Goal: Book appointment/travel/reservation

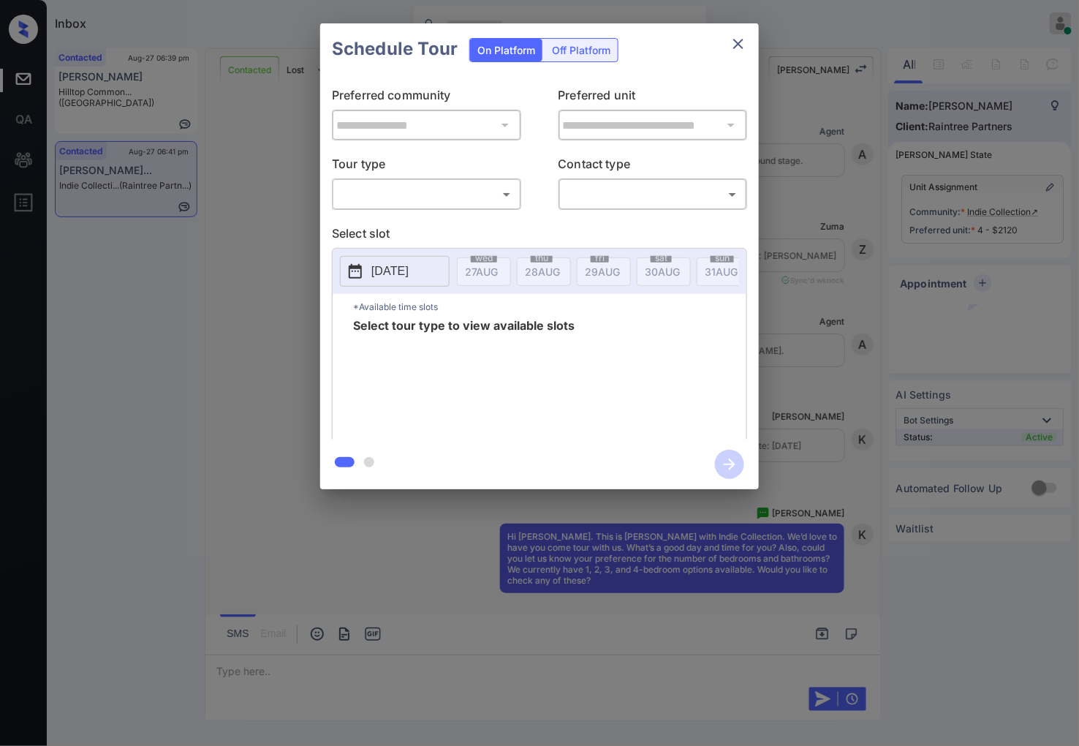
scroll to position [430, 0]
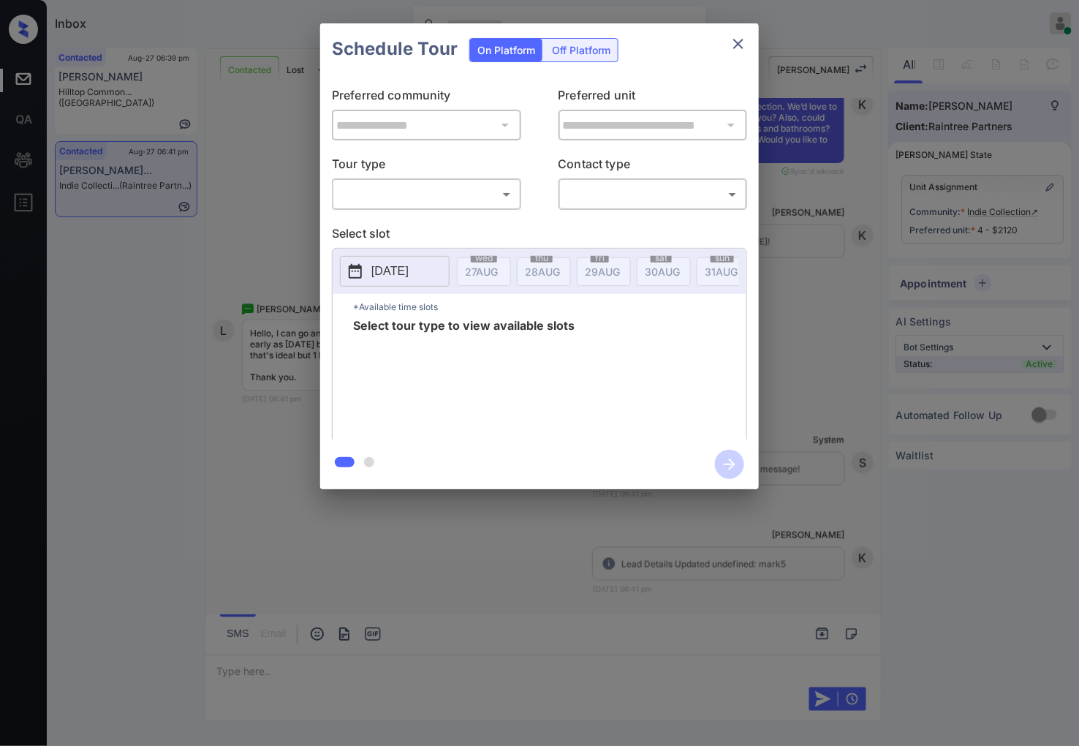
click at [477, 201] on body "Inbox Caroline Dacanay Online Set yourself offline Set yourself on break Profil…" at bounding box center [539, 373] width 1079 height 746
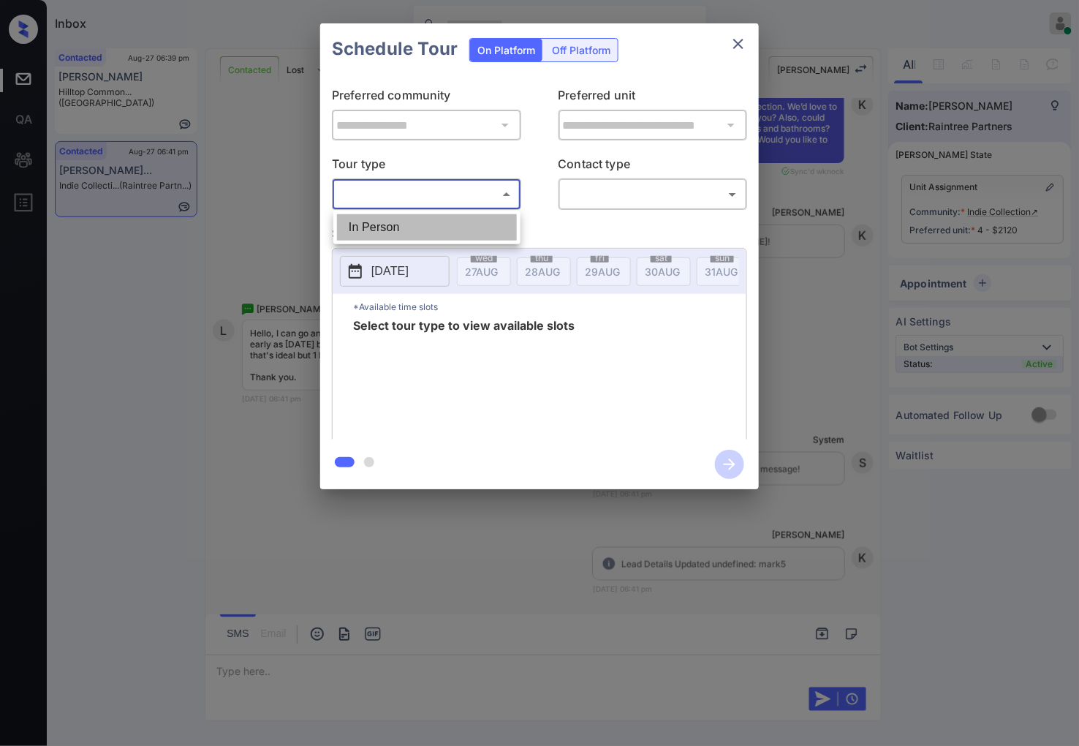
drag, startPoint x: 475, startPoint y: 229, endPoint x: 529, endPoint y: 199, distance: 61.2
click at [477, 230] on li "In Person" at bounding box center [427, 227] width 180 height 26
type input "********"
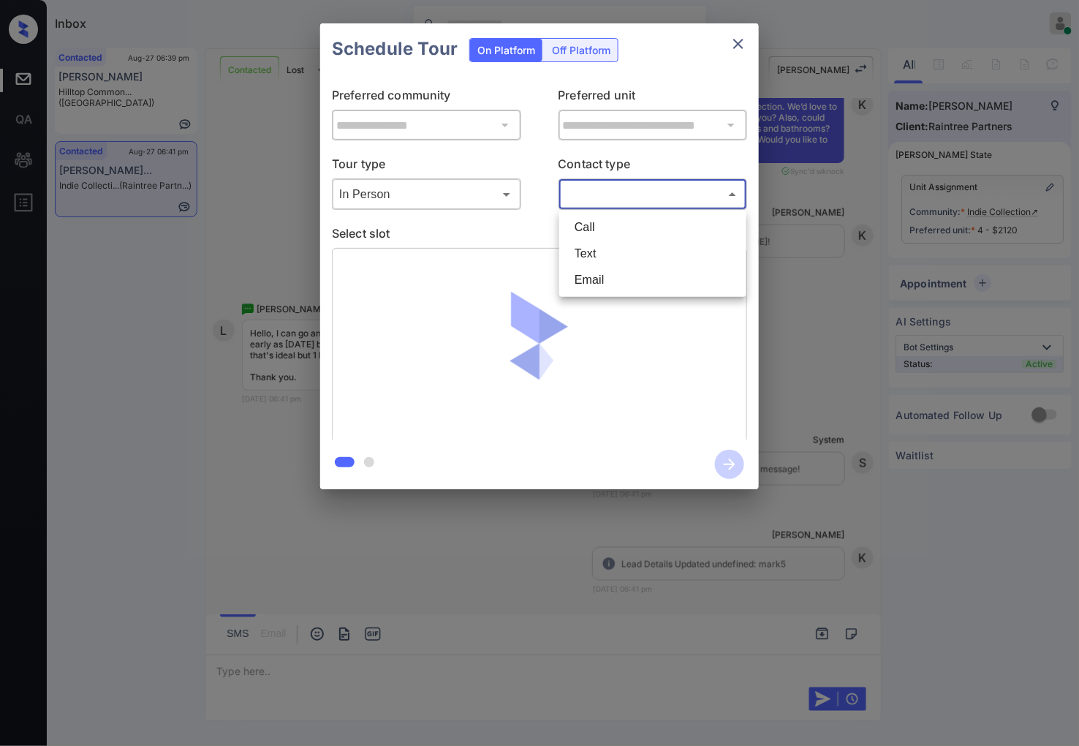
click at [636, 189] on body "Inbox Caroline Dacanay Online Set yourself offline Set yourself on break Profil…" at bounding box center [539, 373] width 1079 height 746
click at [632, 252] on li "Text" at bounding box center [653, 254] width 180 height 26
type input "****"
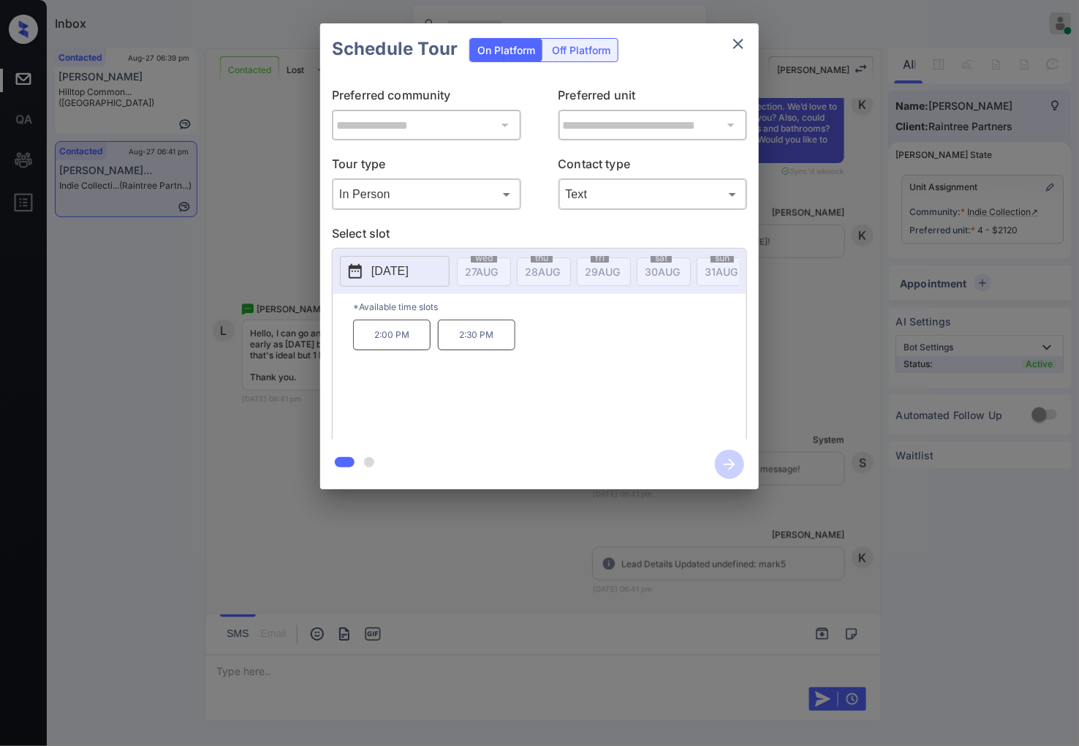
click at [273, 350] on div "**********" at bounding box center [539, 256] width 1079 height 513
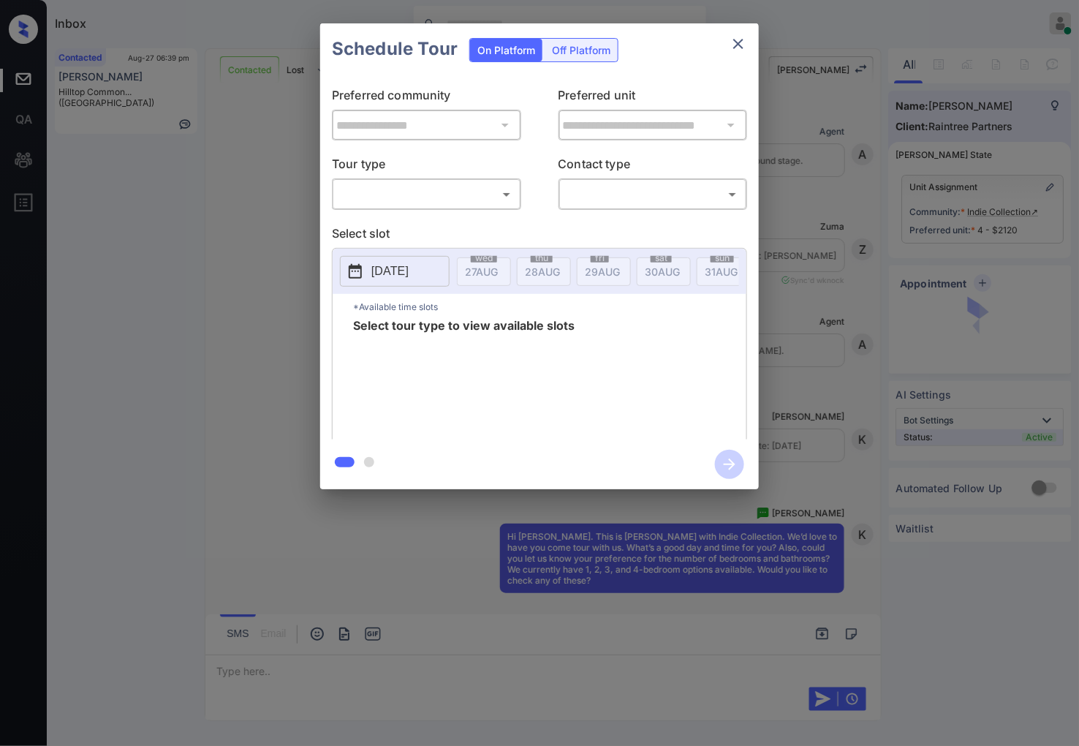
scroll to position [430, 0]
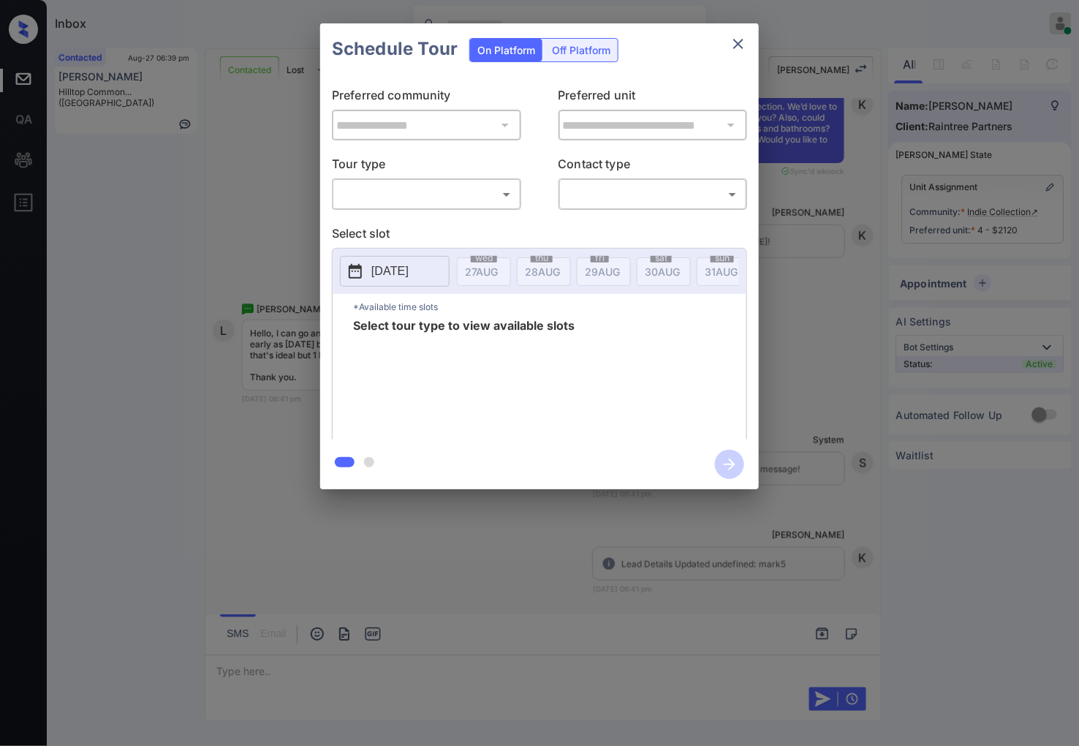
click at [487, 199] on body "Inbox Caroline Dacanay Online Set yourself offline Set yourself on break Profil…" at bounding box center [539, 373] width 1079 height 746
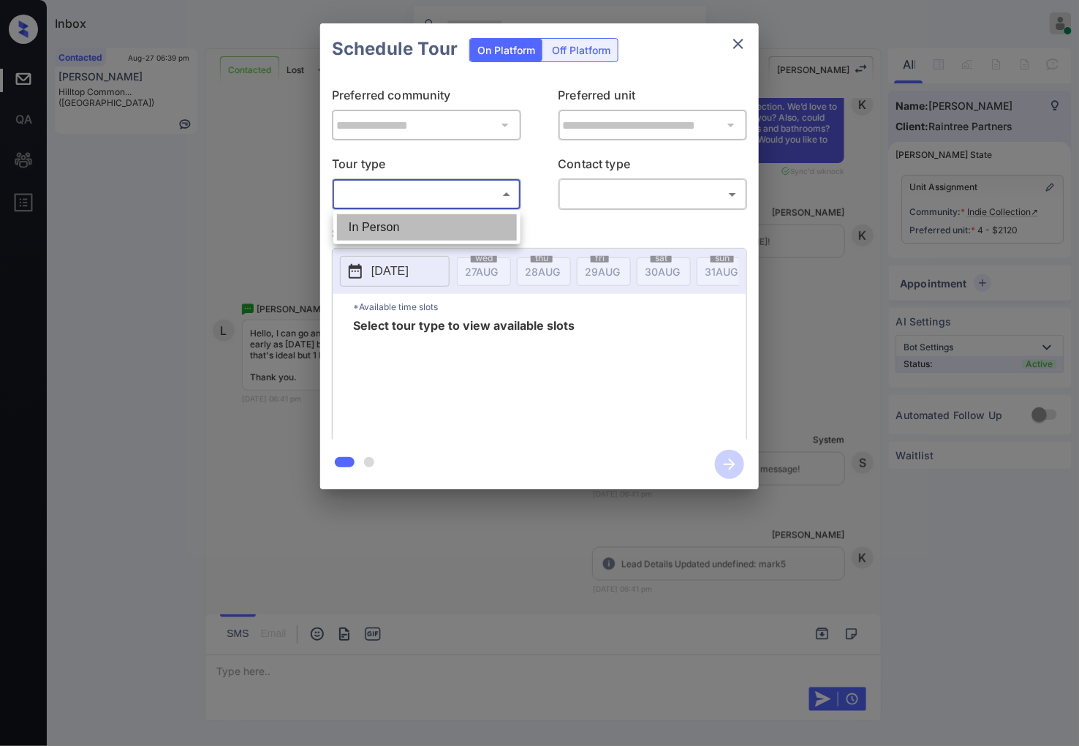
click at [494, 231] on li "In Person" at bounding box center [427, 227] width 180 height 26
type input "********"
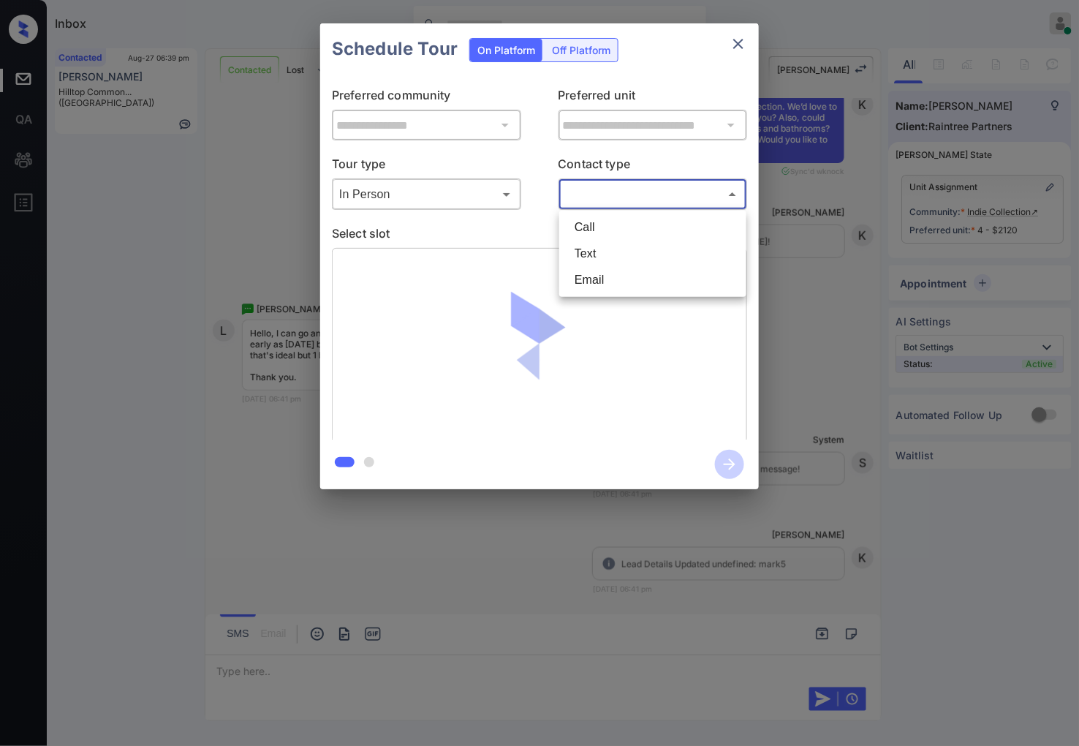
click at [632, 189] on body "Inbox Caroline Dacanay Online Set yourself offline Set yourself on break Profil…" at bounding box center [539, 373] width 1079 height 746
click at [624, 254] on li "Text" at bounding box center [653, 254] width 180 height 26
type input "****"
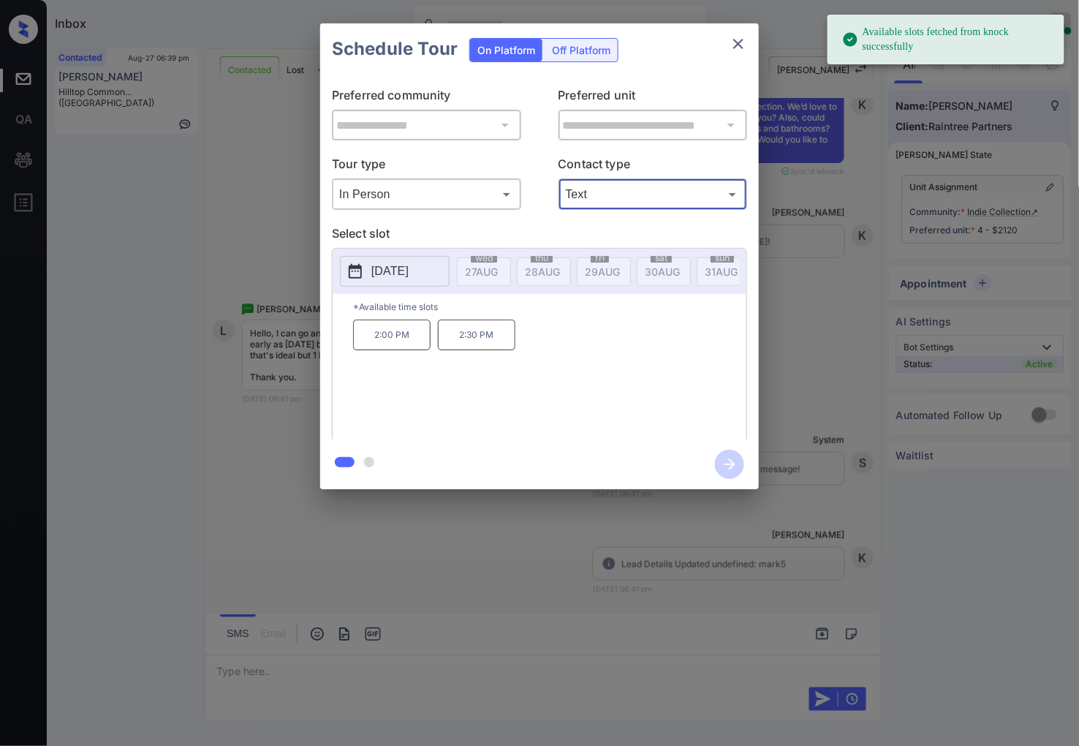
click at [749, 471] on button "button" at bounding box center [729, 464] width 47 height 38
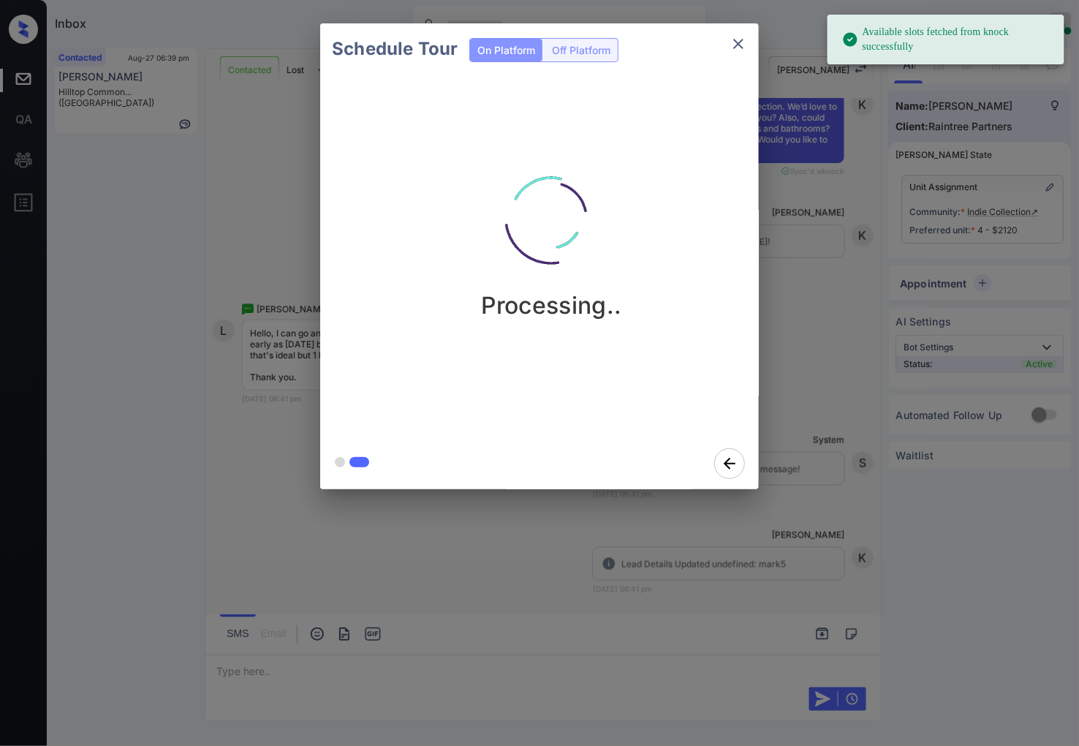
click at [787, 499] on div "Schedule Tour On Platform Off Platform Processing.." at bounding box center [539, 256] width 1079 height 513
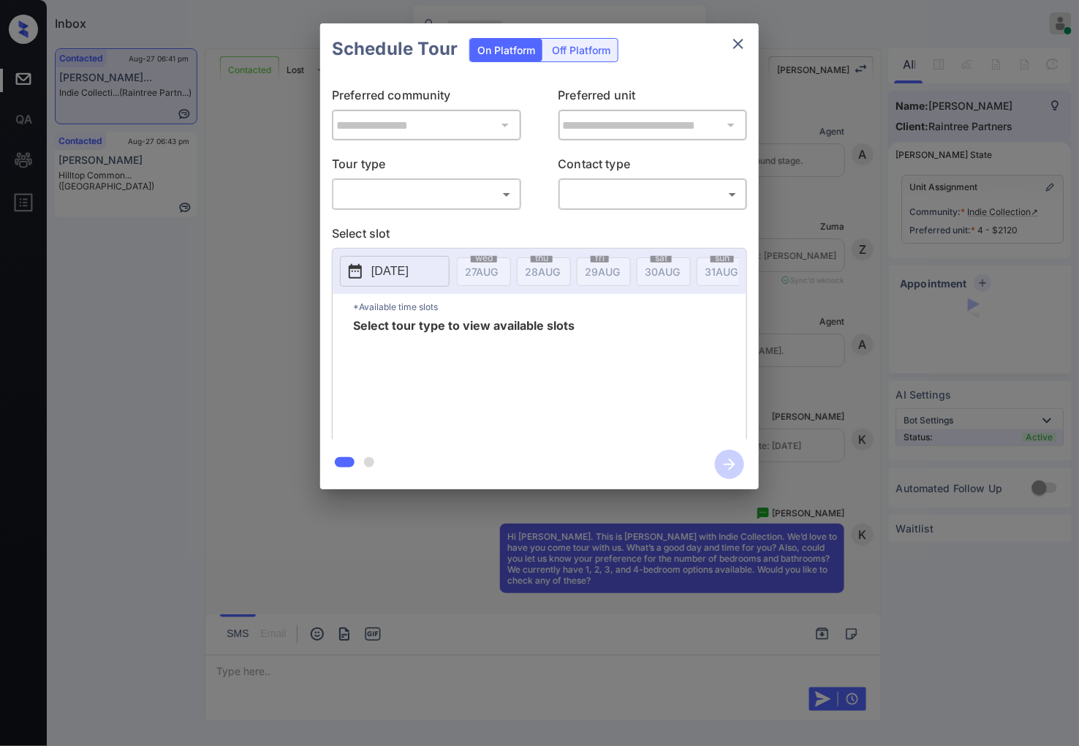
scroll to position [512, 0]
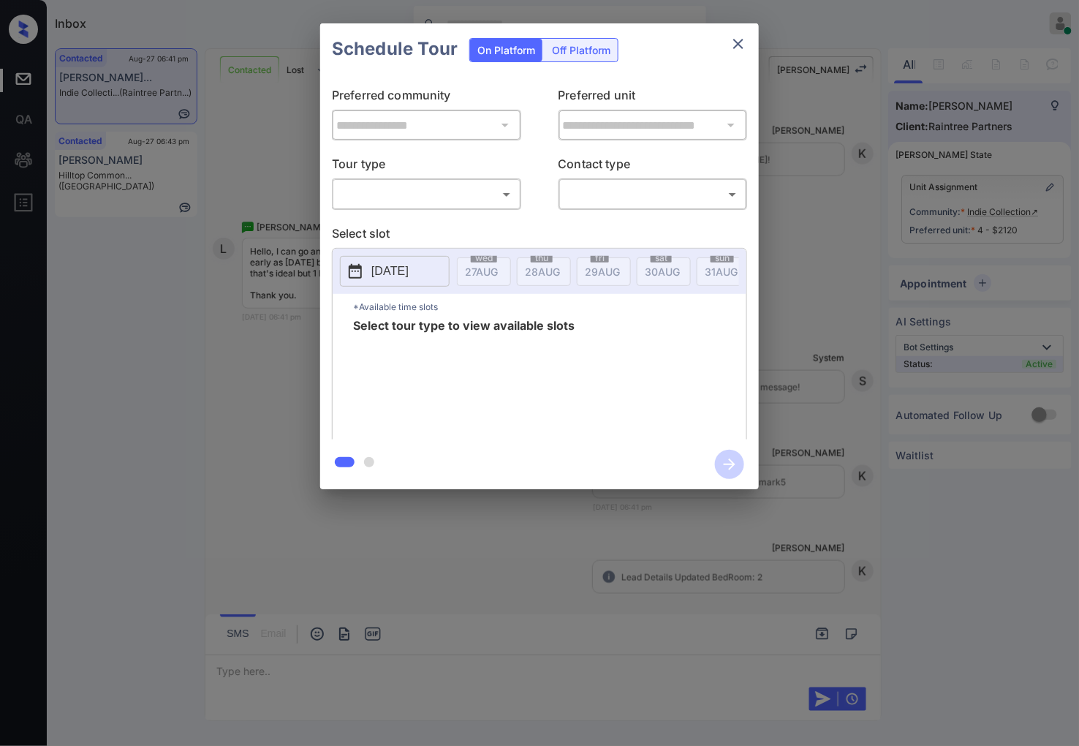
click at [497, 203] on body "Inbox Caroline Dacanay Online Set yourself offline Set yourself on break Profil…" at bounding box center [539, 373] width 1079 height 746
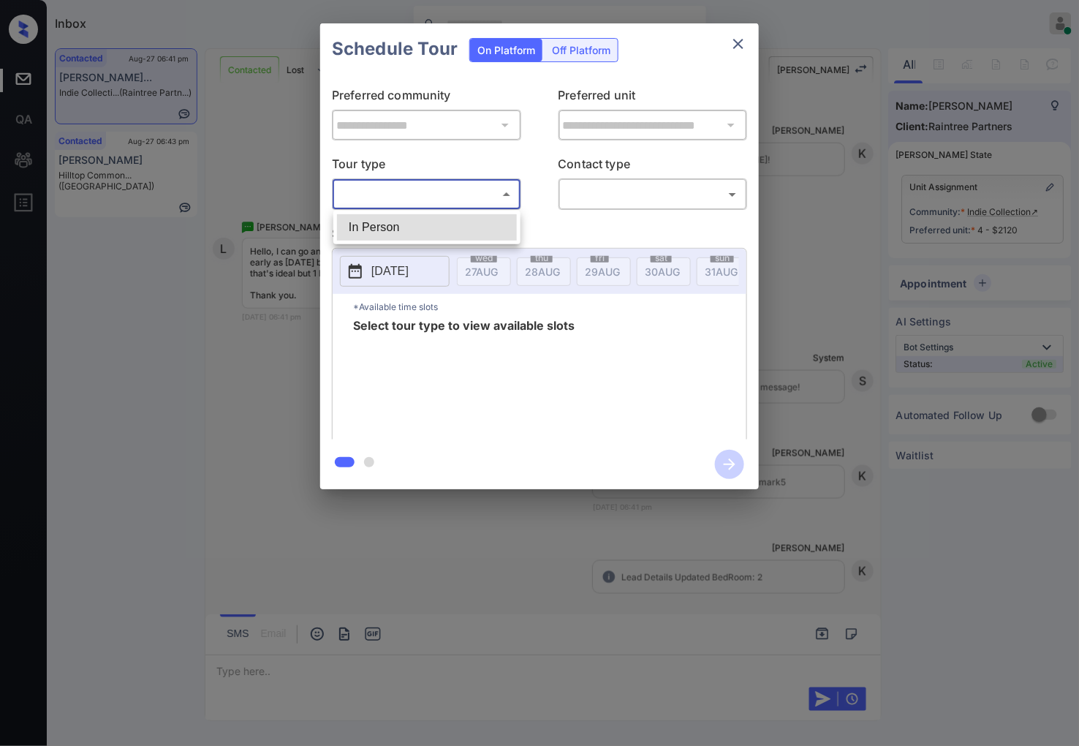
drag, startPoint x: 494, startPoint y: 235, endPoint x: 588, endPoint y: 194, distance: 102.2
click at [495, 235] on li "In Person" at bounding box center [427, 227] width 180 height 26
type input "********"
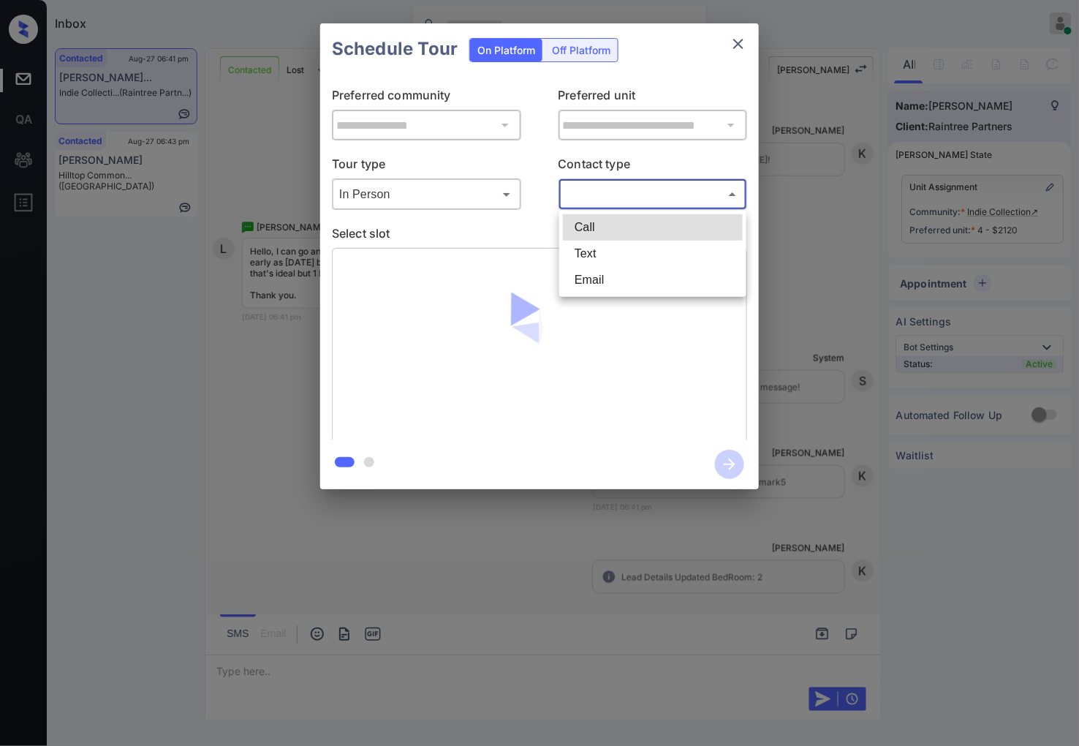
click at [604, 191] on body "Inbox Caroline Dacanay Online Set yourself offline Set yourself on break Profil…" at bounding box center [539, 373] width 1079 height 746
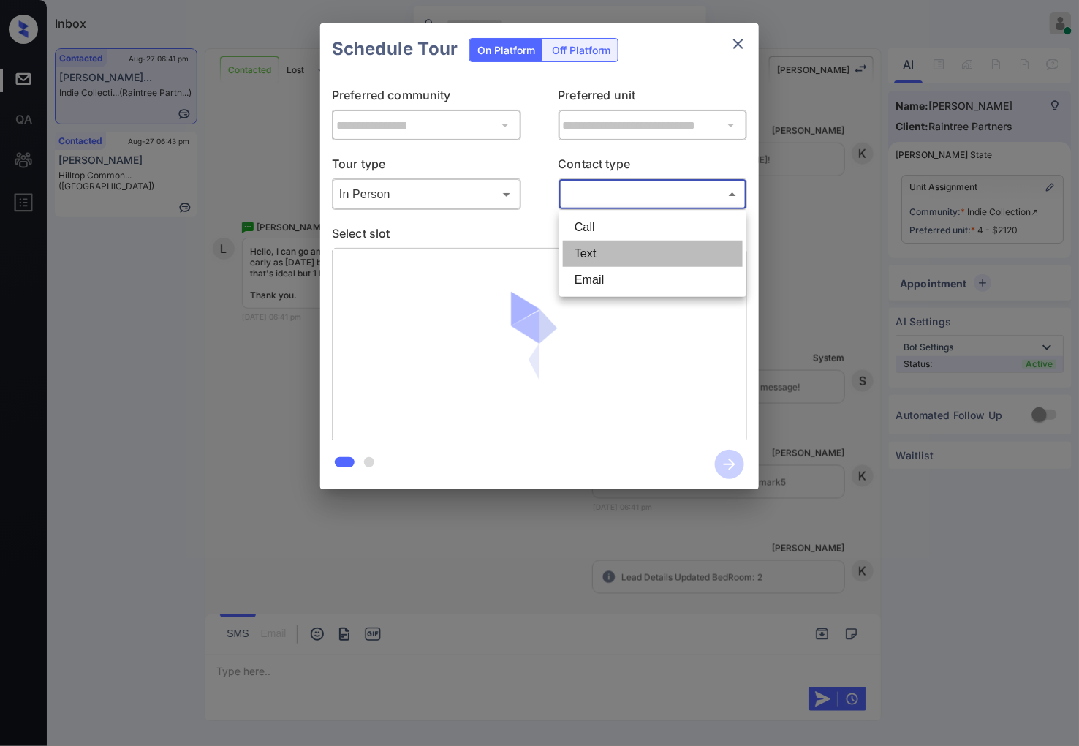
click at [603, 264] on li "Text" at bounding box center [653, 254] width 180 height 26
type input "****"
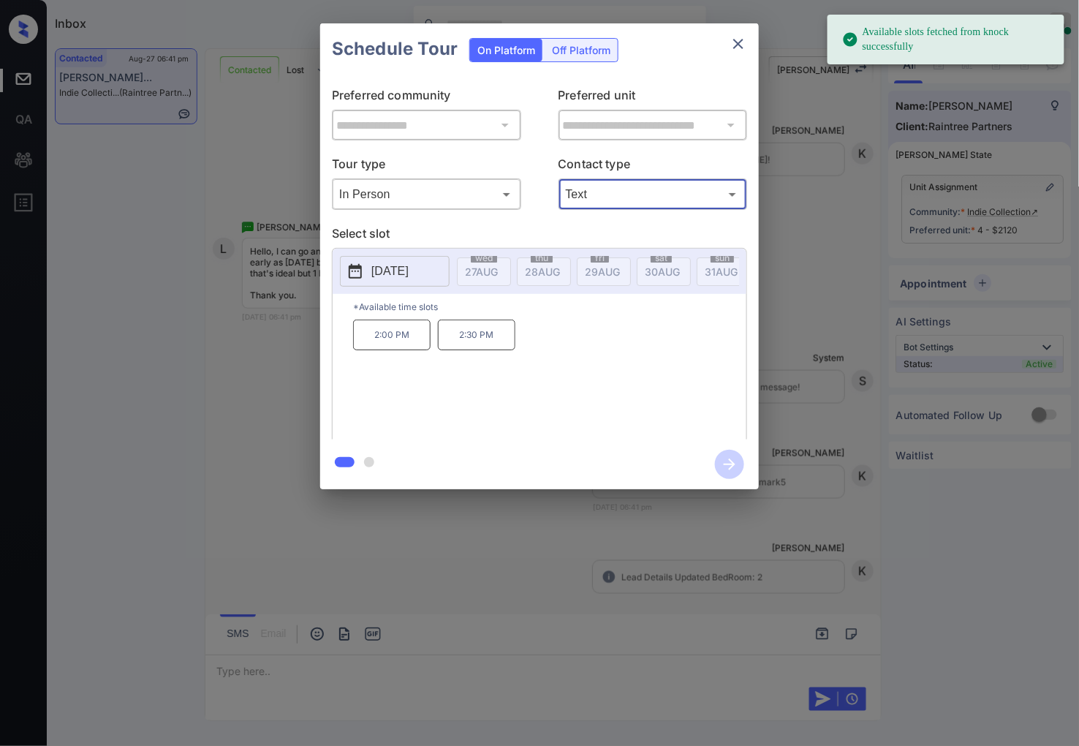
click at [409, 273] on p "2025-09-03" at bounding box center [389, 271] width 37 height 18
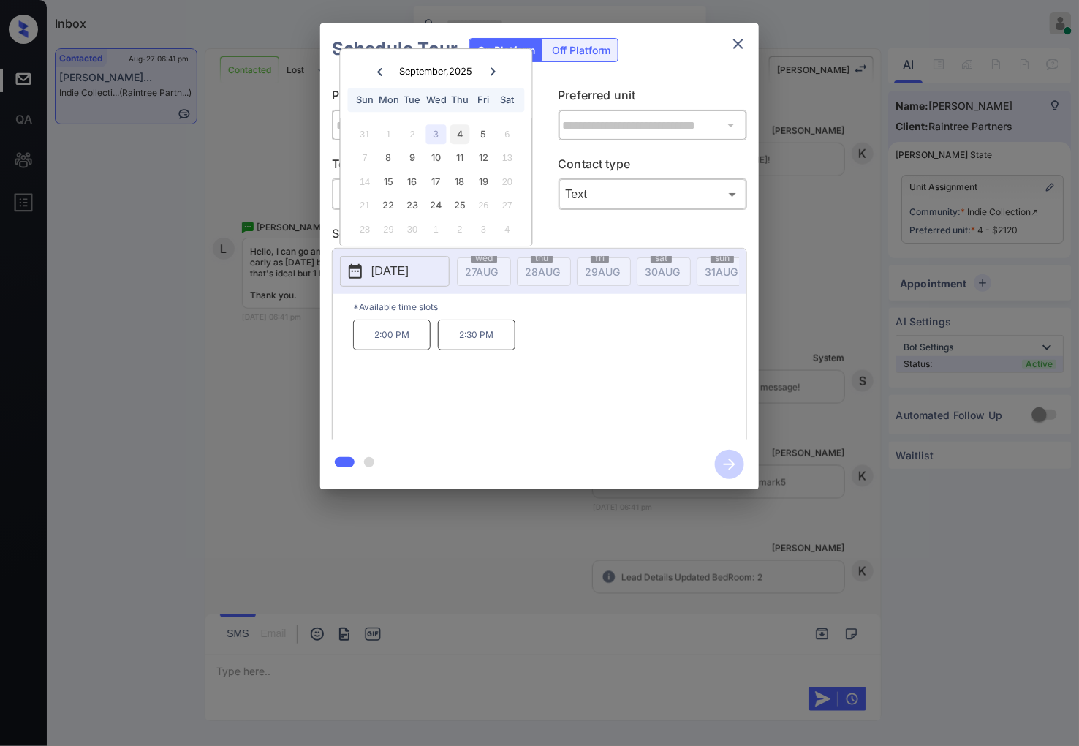
click at [461, 137] on div "4" at bounding box center [460, 134] width 20 height 20
click at [437, 135] on div "3" at bounding box center [436, 134] width 20 height 20
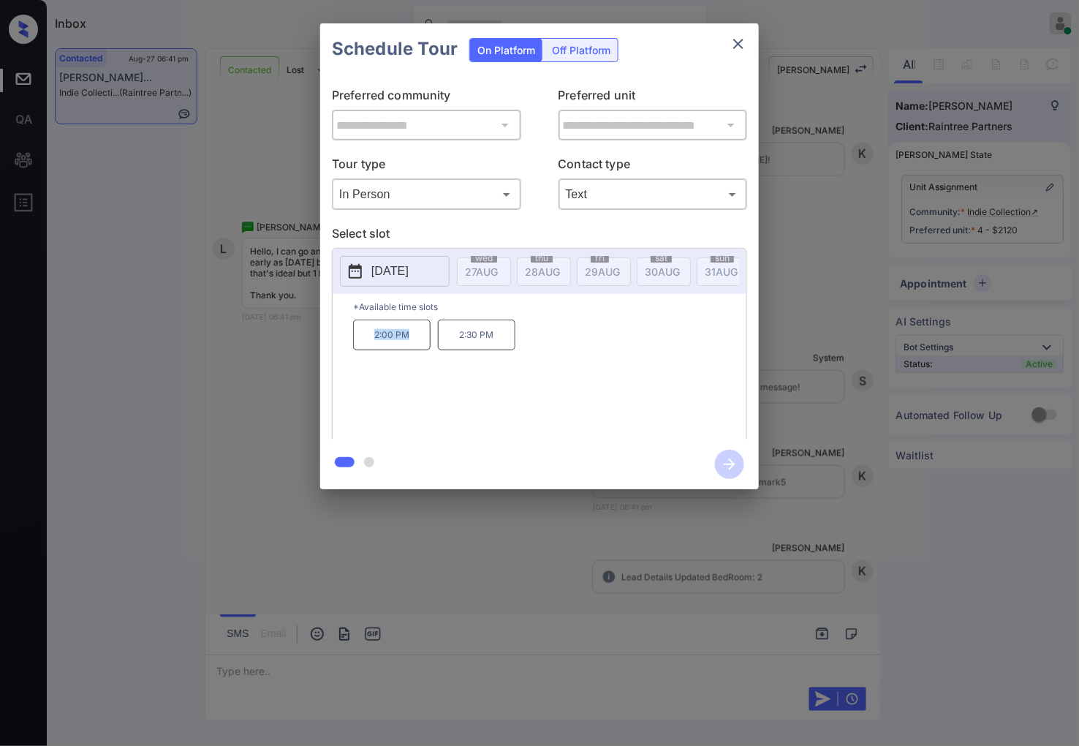
drag, startPoint x: 412, startPoint y: 347, endPoint x: 375, endPoint y: 347, distance: 37.3
click at [375, 347] on p "2:00 PM" at bounding box center [392, 335] width 78 height 31
copy p "2:00 PM"
drag, startPoint x: 505, startPoint y: 339, endPoint x: 446, endPoint y: 337, distance: 59.2
click at [446, 337] on p "2:30 PM" at bounding box center [477, 335] width 78 height 31
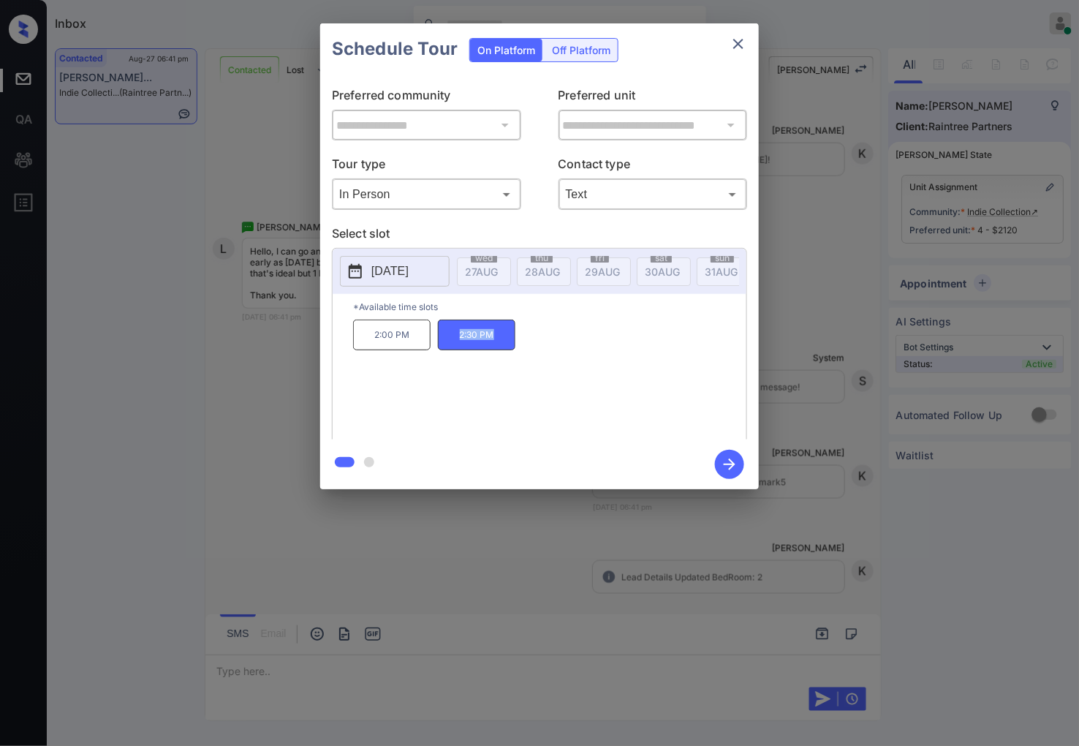
copy p "2:30 PM"
click at [282, 547] on div at bounding box center [539, 373] width 1079 height 746
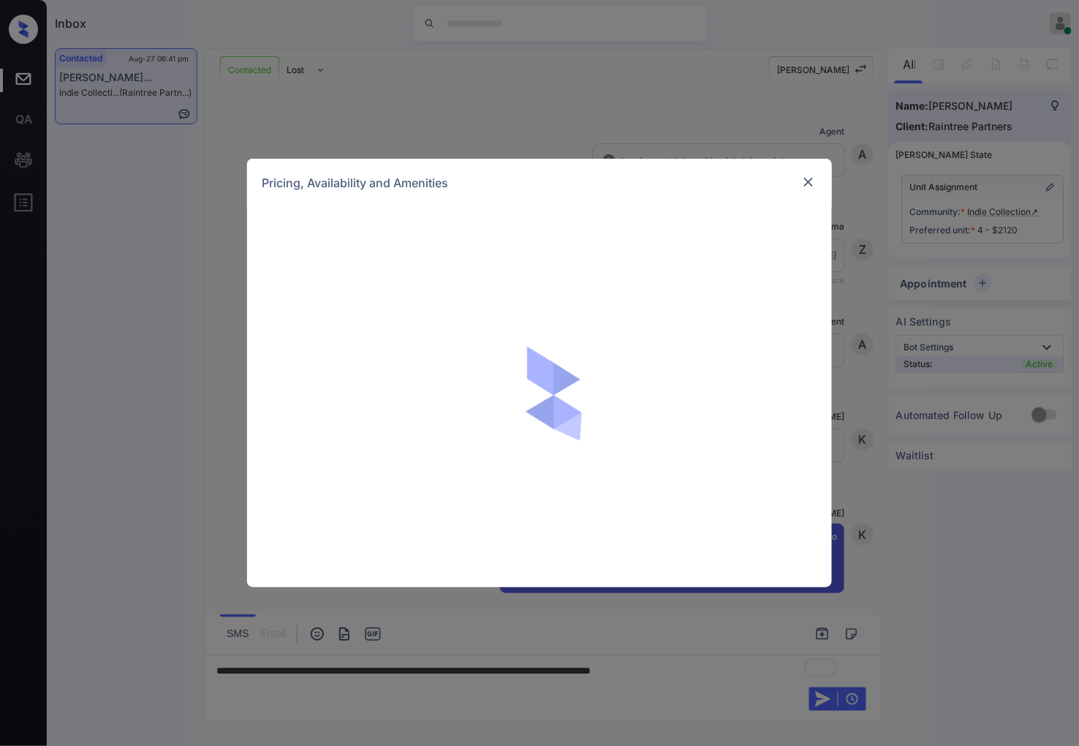
scroll to position [512, 0]
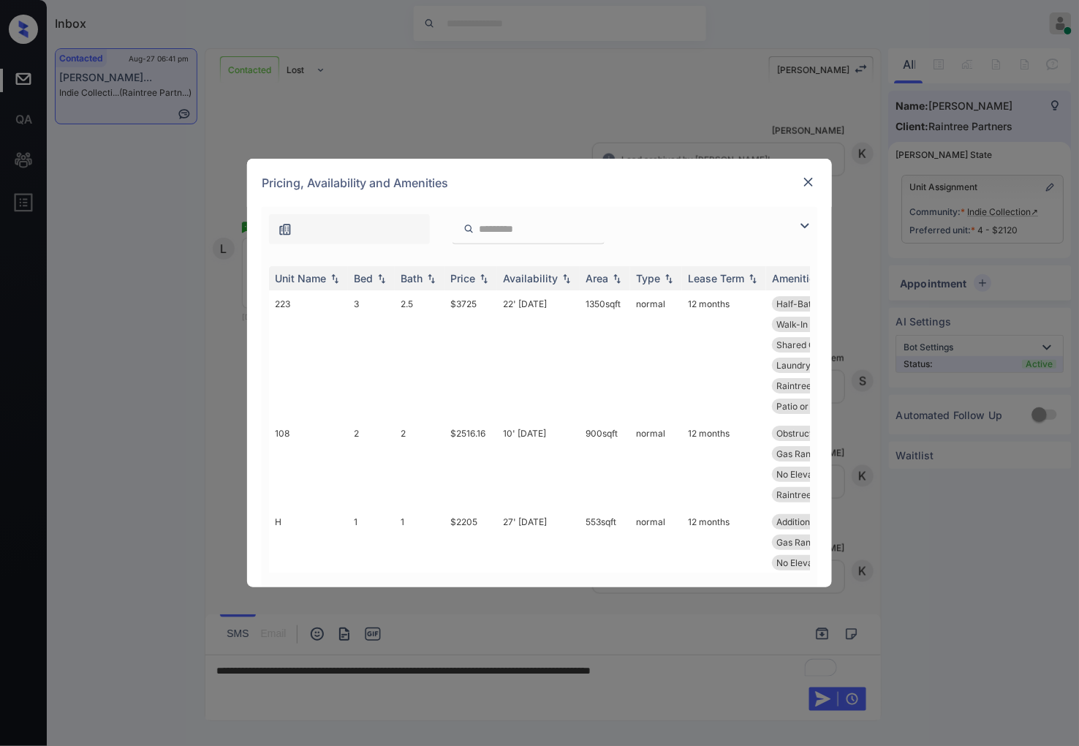
click at [812, 178] on img at bounding box center [808, 182] width 15 height 15
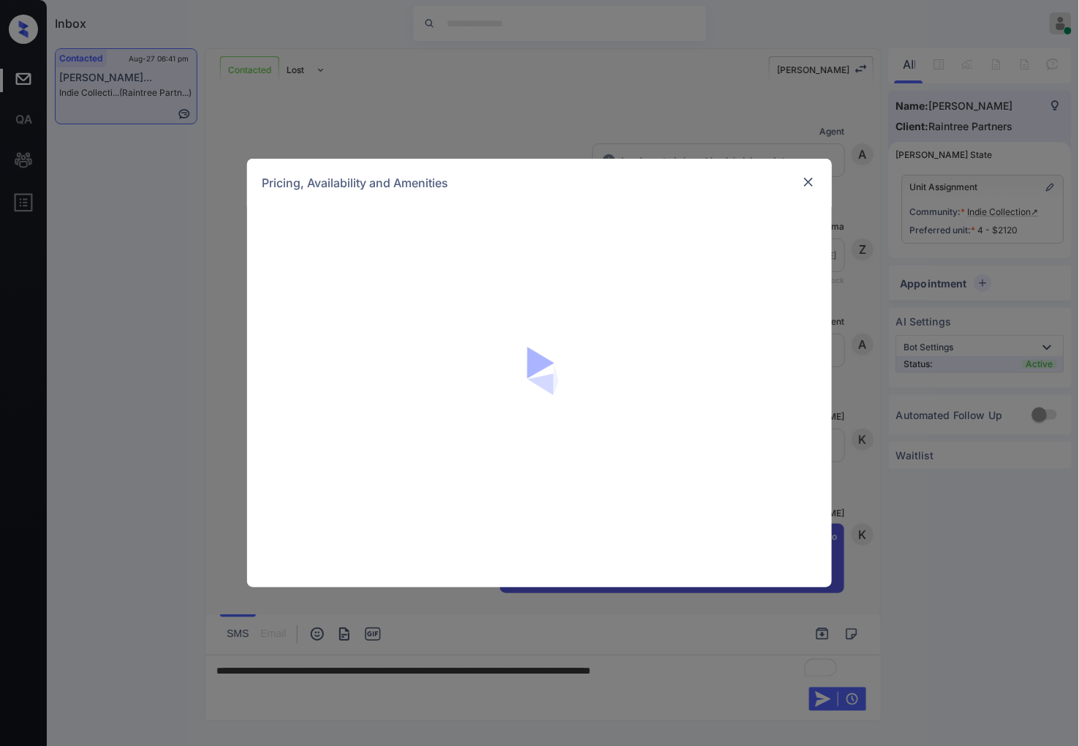
scroll to position [512, 0]
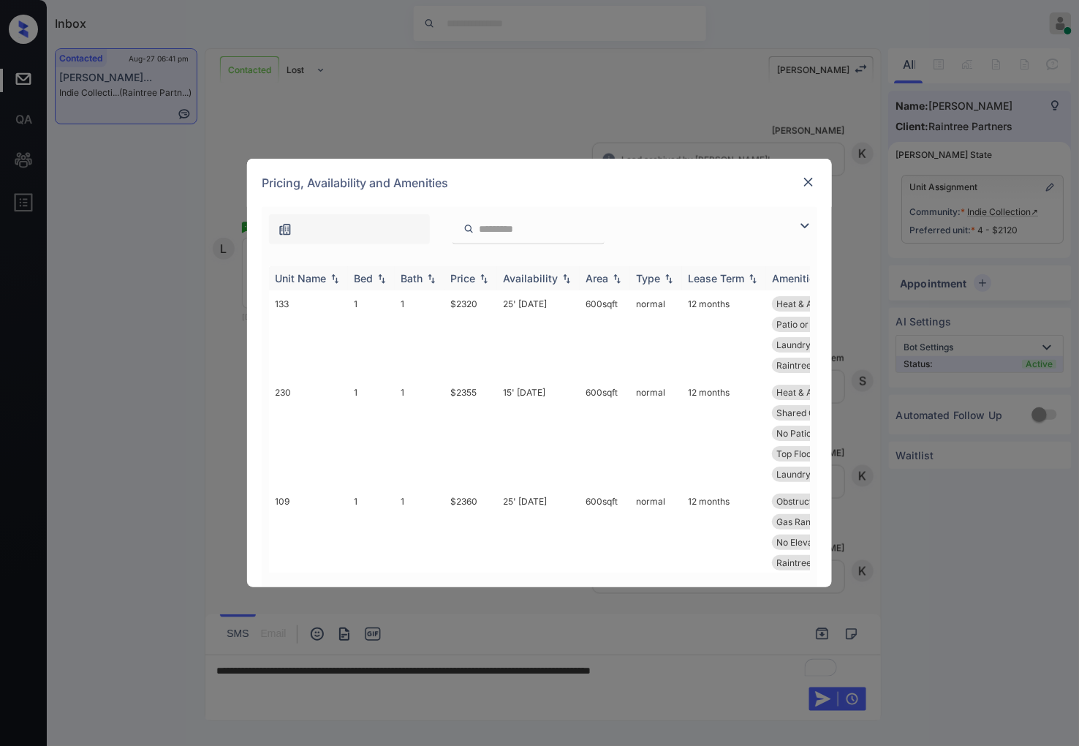
click at [485, 276] on img at bounding box center [484, 278] width 15 height 10
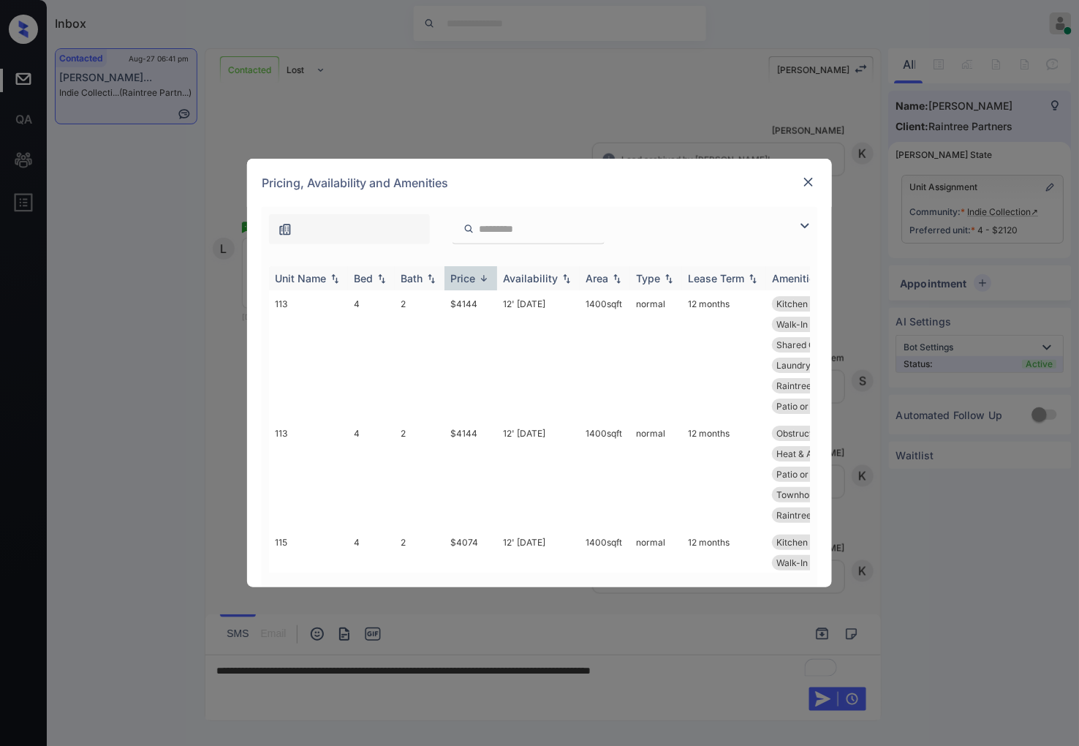
click at [485, 276] on img at bounding box center [484, 278] width 15 height 11
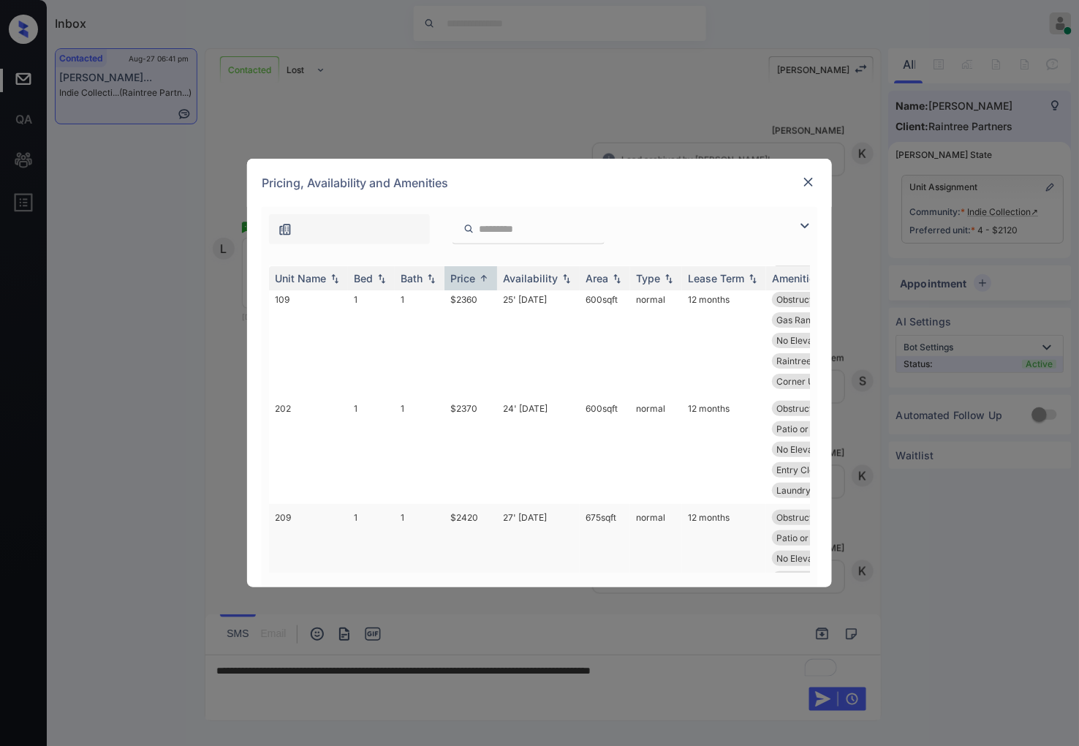
scroll to position [1787, 0]
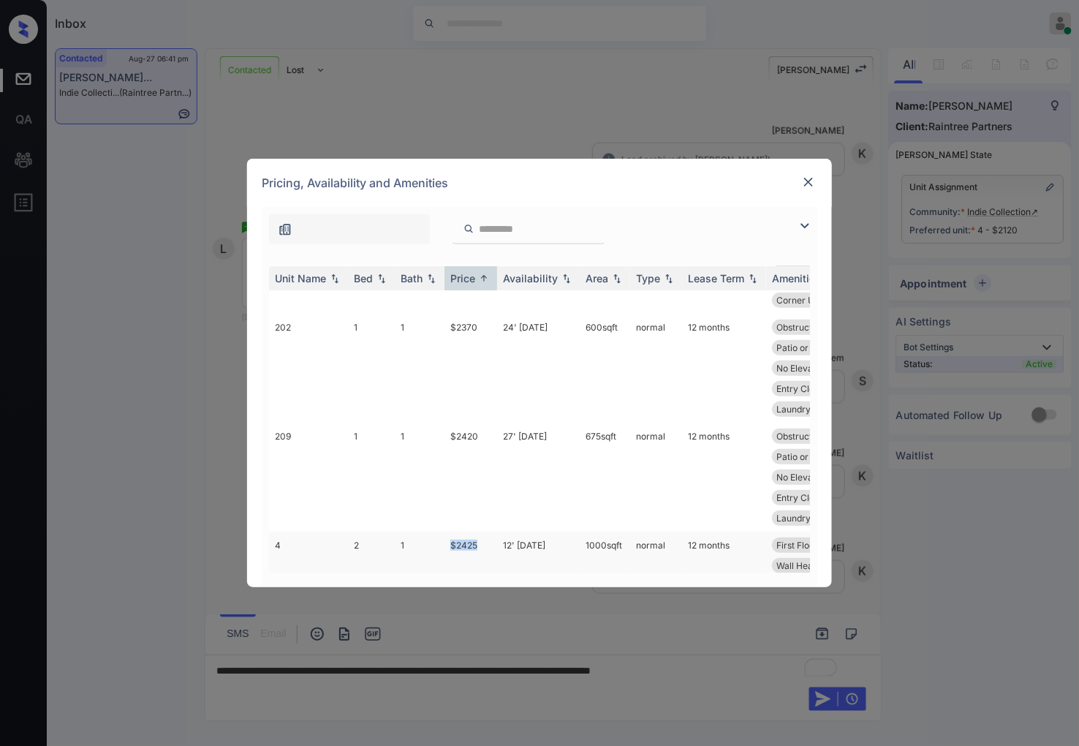
drag, startPoint x: 476, startPoint y: 421, endPoint x: 445, endPoint y: 415, distance: 32.0
click at [445, 532] on td "$2425" at bounding box center [471, 556] width 53 height 48
copy td "$2425"
click at [480, 532] on td "$2425" at bounding box center [471, 556] width 53 height 48
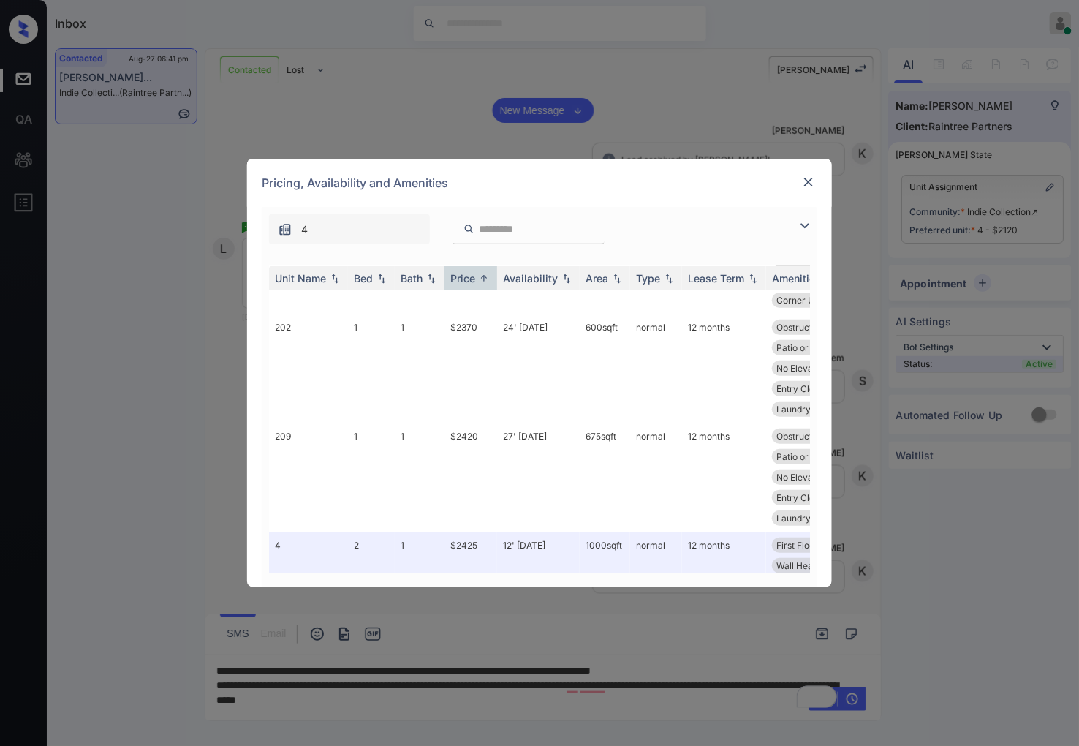
click at [812, 177] on img at bounding box center [808, 182] width 15 height 15
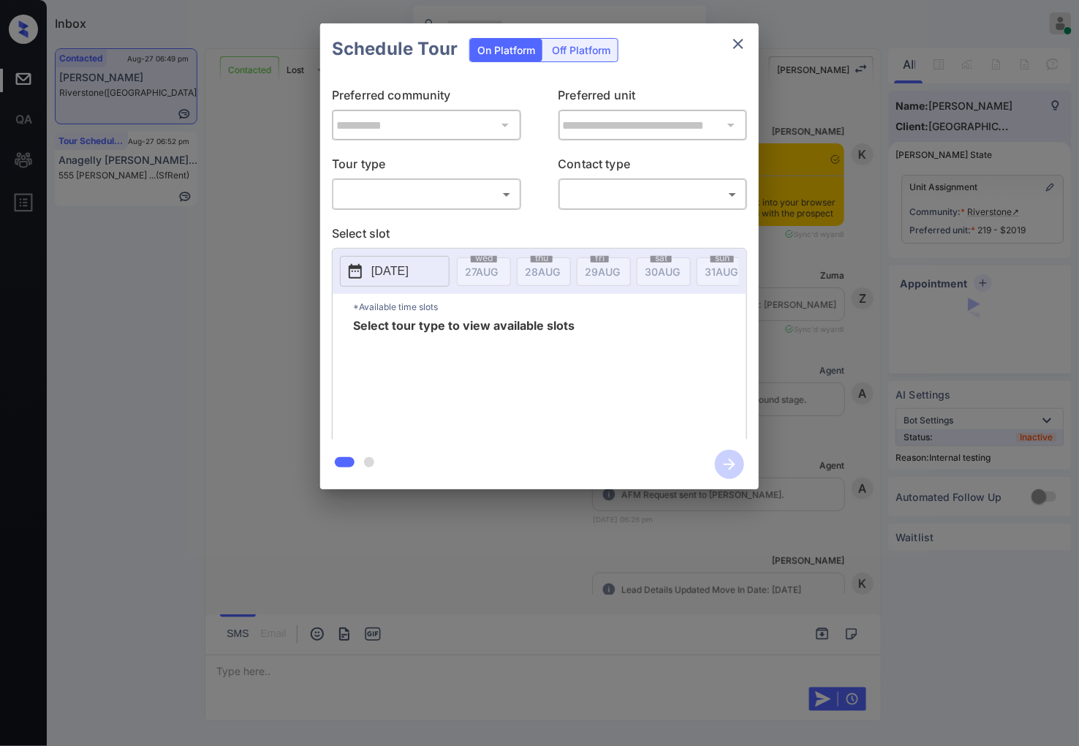
scroll to position [1916, 0]
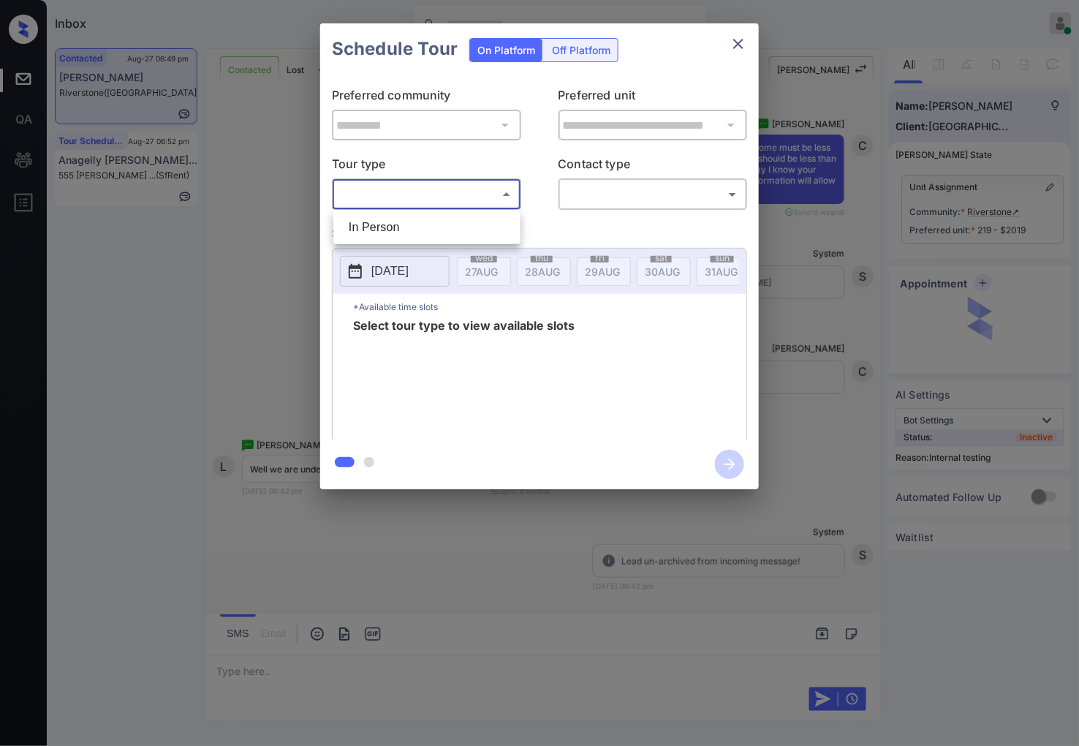
click at [435, 191] on body "Inbox [PERSON_NAME] Online Set yourself offline Set yourself on break Profile S…" at bounding box center [539, 373] width 1079 height 746
click at [442, 227] on li "In Person" at bounding box center [427, 227] width 180 height 26
type input "********"
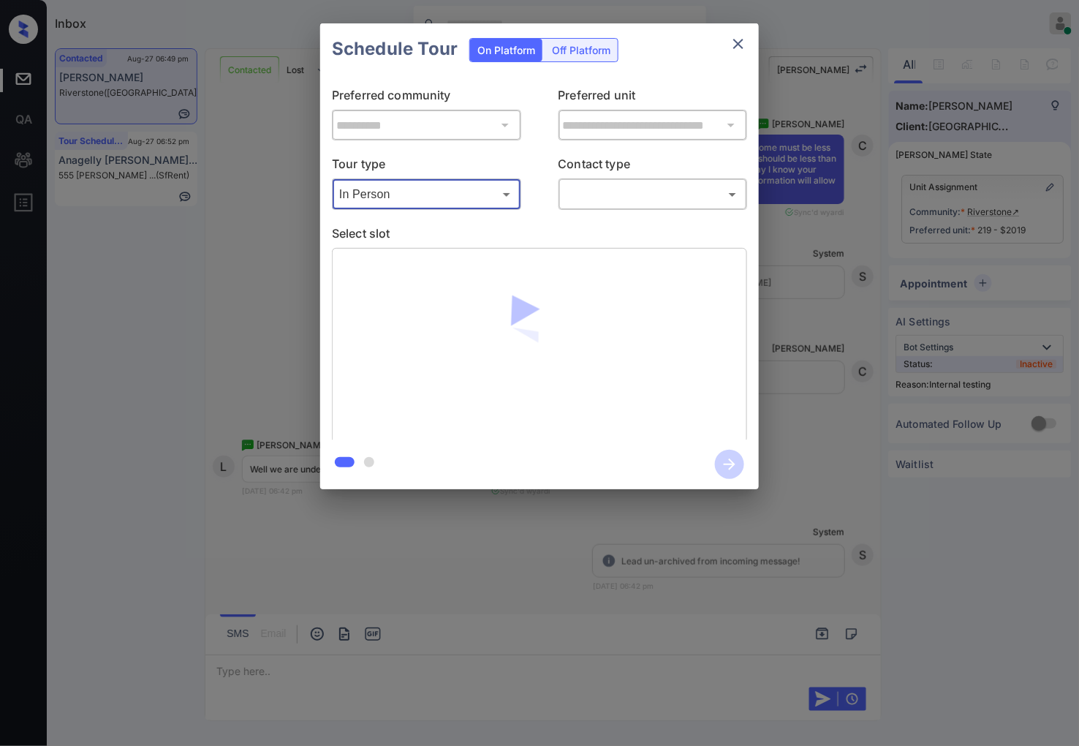
click at [627, 184] on body "Inbox [PERSON_NAME] Online Set yourself offline Set yourself on break Profile S…" at bounding box center [539, 373] width 1079 height 746
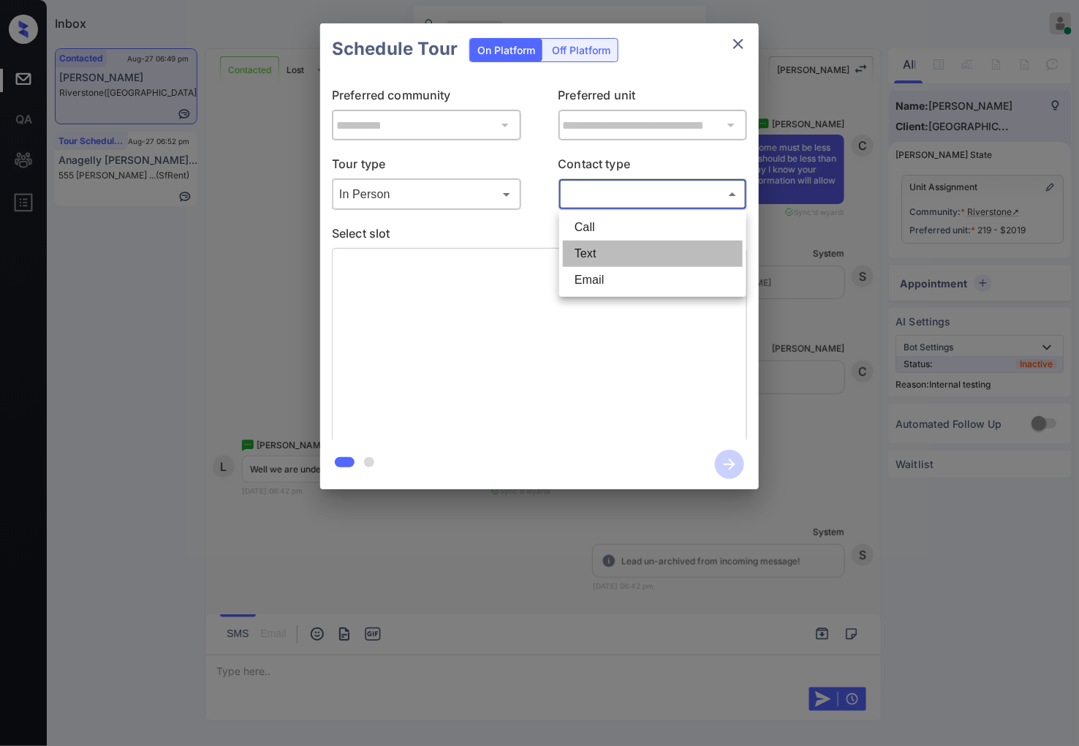
click at [620, 265] on li "Text" at bounding box center [653, 254] width 180 height 26
type input "****"
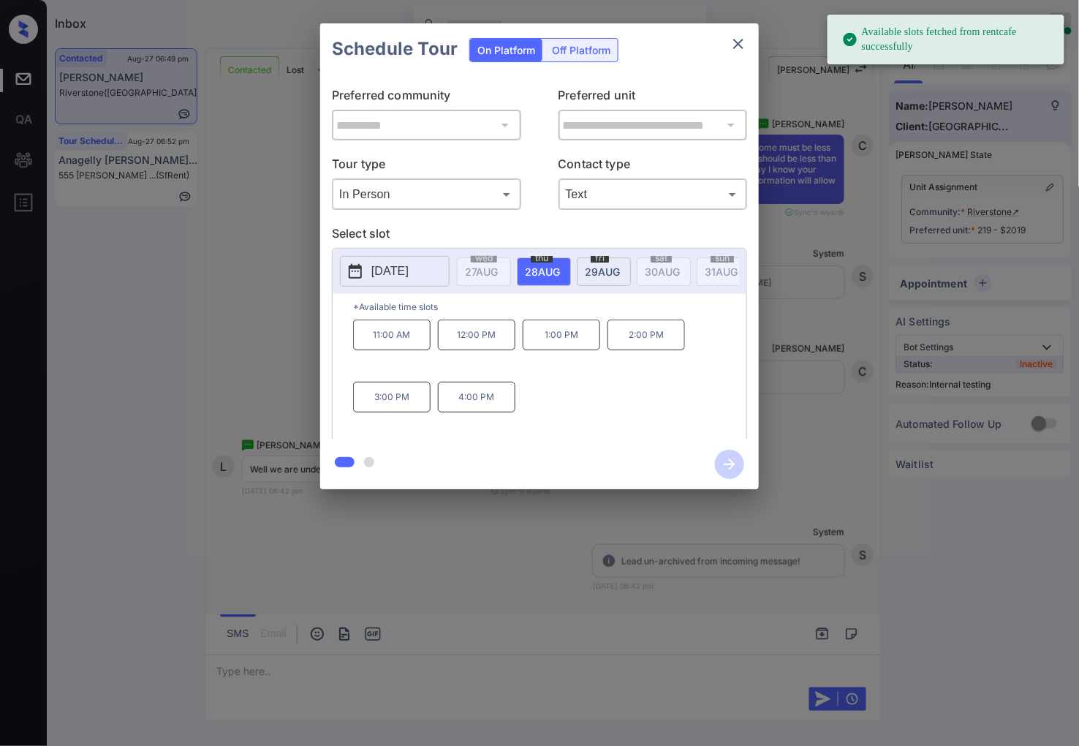
click at [594, 271] on span "[DATE]" at bounding box center [602, 271] width 35 height 12
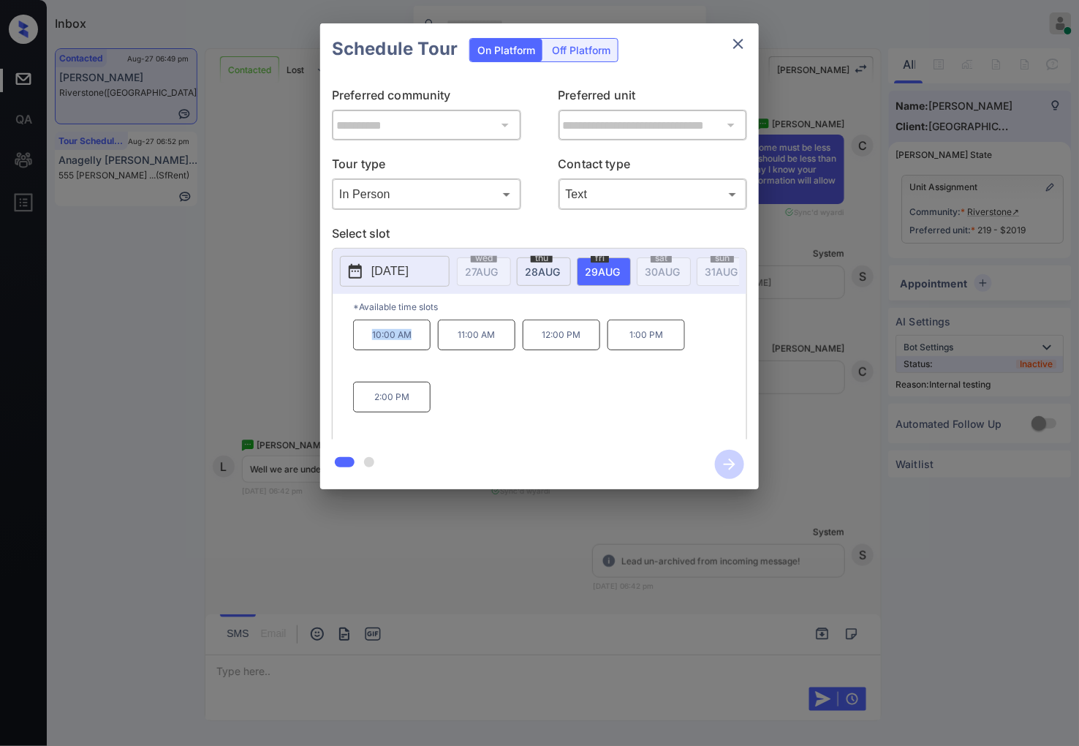
drag, startPoint x: 425, startPoint y: 341, endPoint x: 361, endPoint y: 342, distance: 63.6
click at [361, 342] on p "10:00 AM" at bounding box center [392, 335] width 78 height 31
copy p "10:00 AM"
drag, startPoint x: 596, startPoint y: 355, endPoint x: 539, endPoint y: 353, distance: 57.1
click at [539, 353] on div "10:00 AM 11:00 AM 12:00 PM 1:00 PM 2:00 PM" at bounding box center [549, 378] width 393 height 117
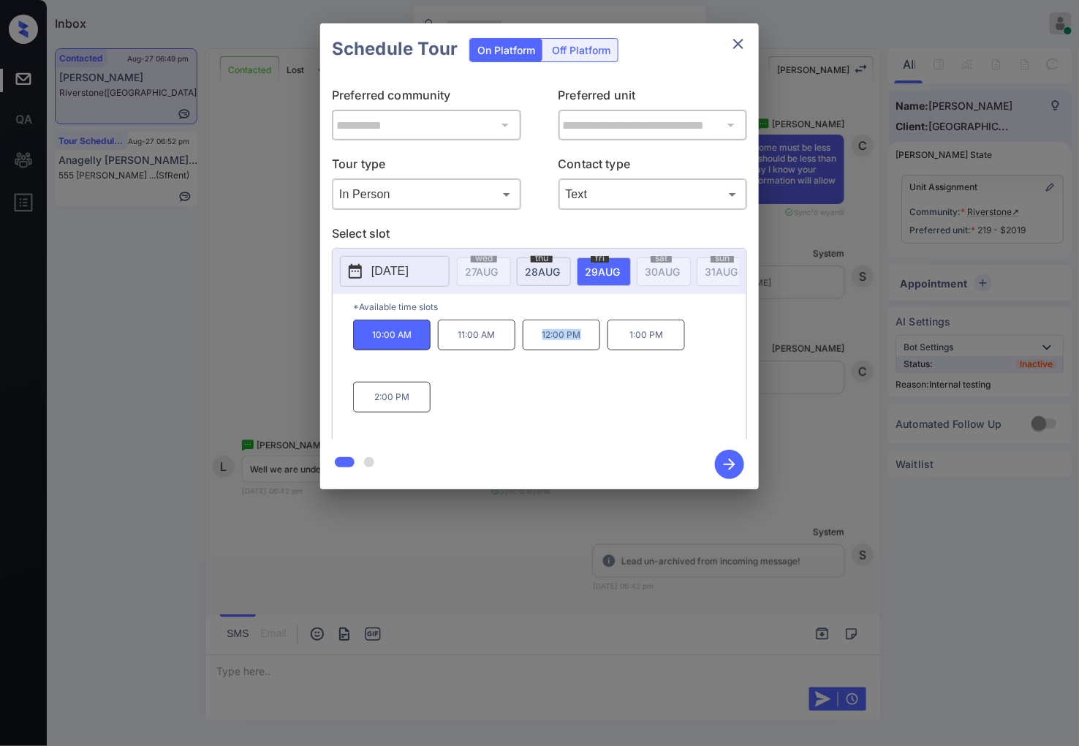
copy p "12:00 PM"
drag, startPoint x: 419, startPoint y: 414, endPoint x: 356, endPoint y: 407, distance: 63.2
click at [356, 407] on p "2:00 PM" at bounding box center [392, 397] width 78 height 31
copy p "2:00 PM"
click at [587, 521] on div at bounding box center [539, 373] width 1079 height 746
